Goal: Task Accomplishment & Management: Manage account settings

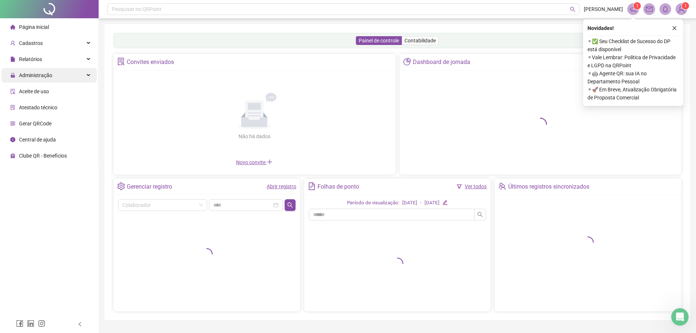
click at [61, 76] on div "Administração" at bounding box center [48, 75] width 95 height 15
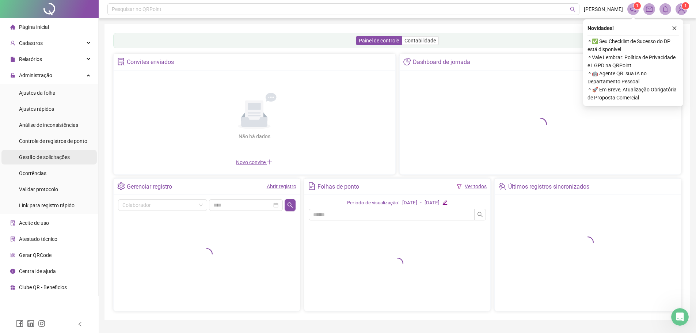
click at [62, 160] on span "Gestão de solicitações" at bounding box center [44, 157] width 51 height 6
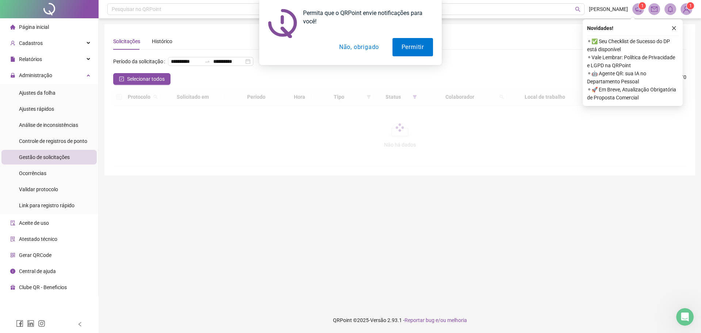
click at [674, 29] on div "Permita que o QRPoint envie notificações para você! Permitir Não, obrigado" at bounding box center [350, 32] width 701 height 65
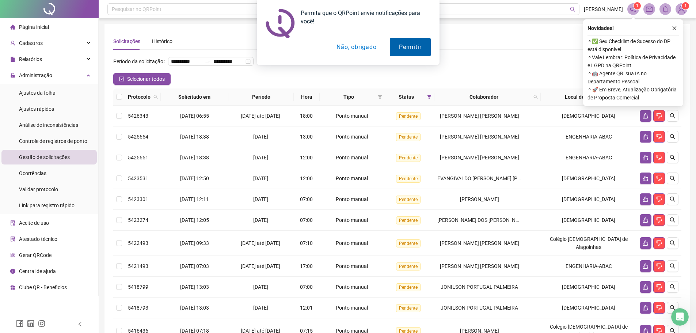
click at [398, 47] on button "Permitir" at bounding box center [410, 47] width 41 height 18
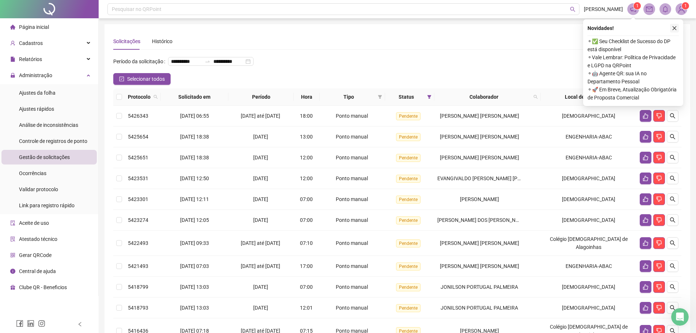
click at [671, 28] on button "button" at bounding box center [674, 28] width 9 height 9
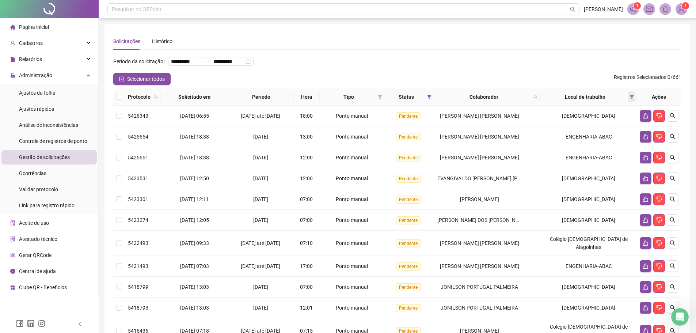
click at [630, 99] on icon "filter" at bounding box center [631, 97] width 4 height 4
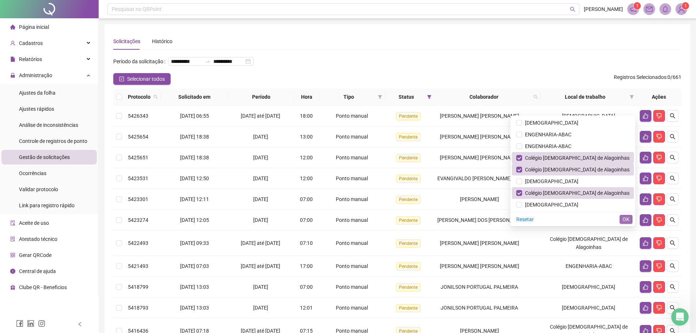
click at [627, 220] on span "OK" at bounding box center [625, 219] width 7 height 8
